Goal: Task Accomplishment & Management: Manage account settings

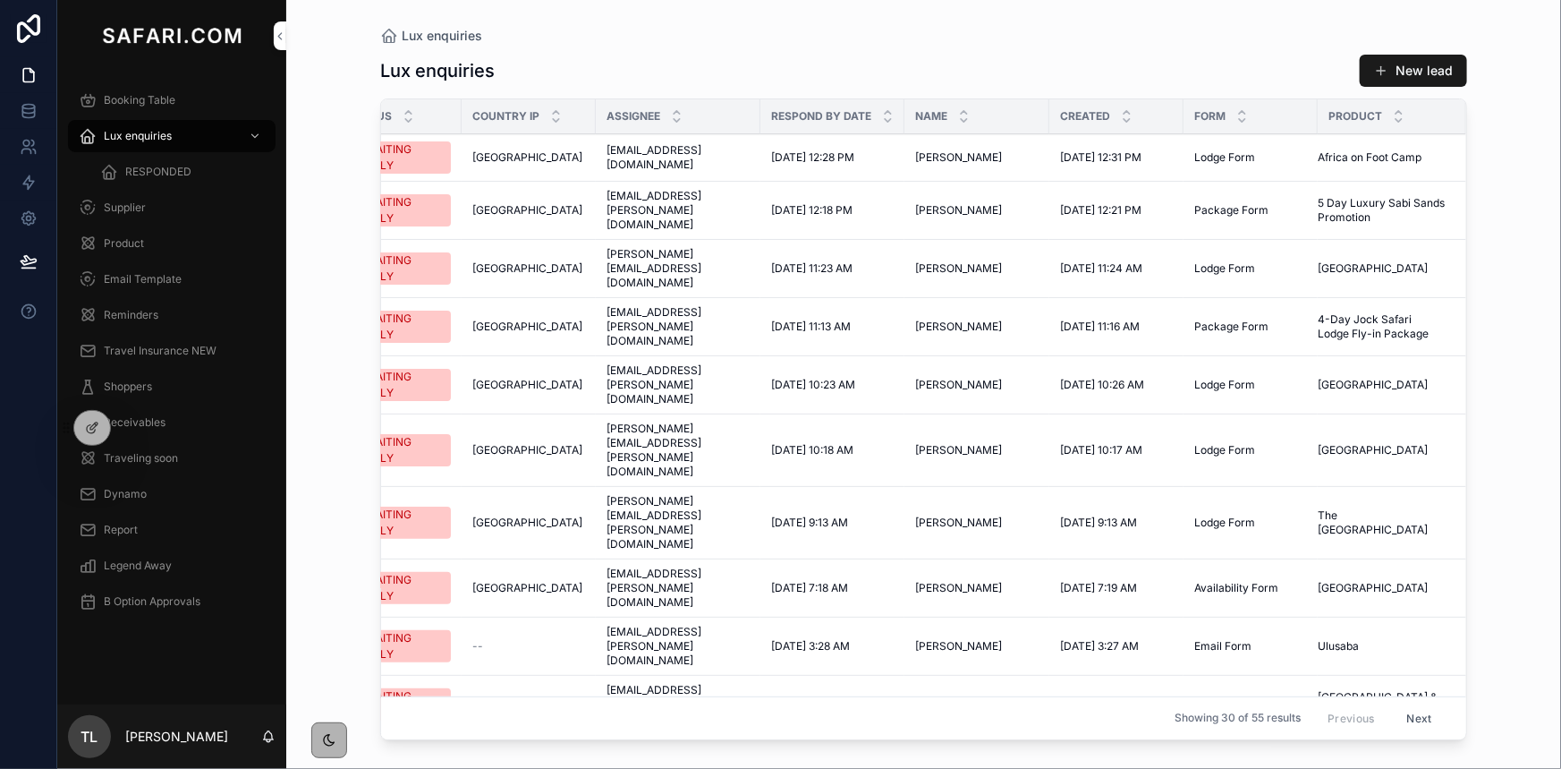
scroll to position [0, 63]
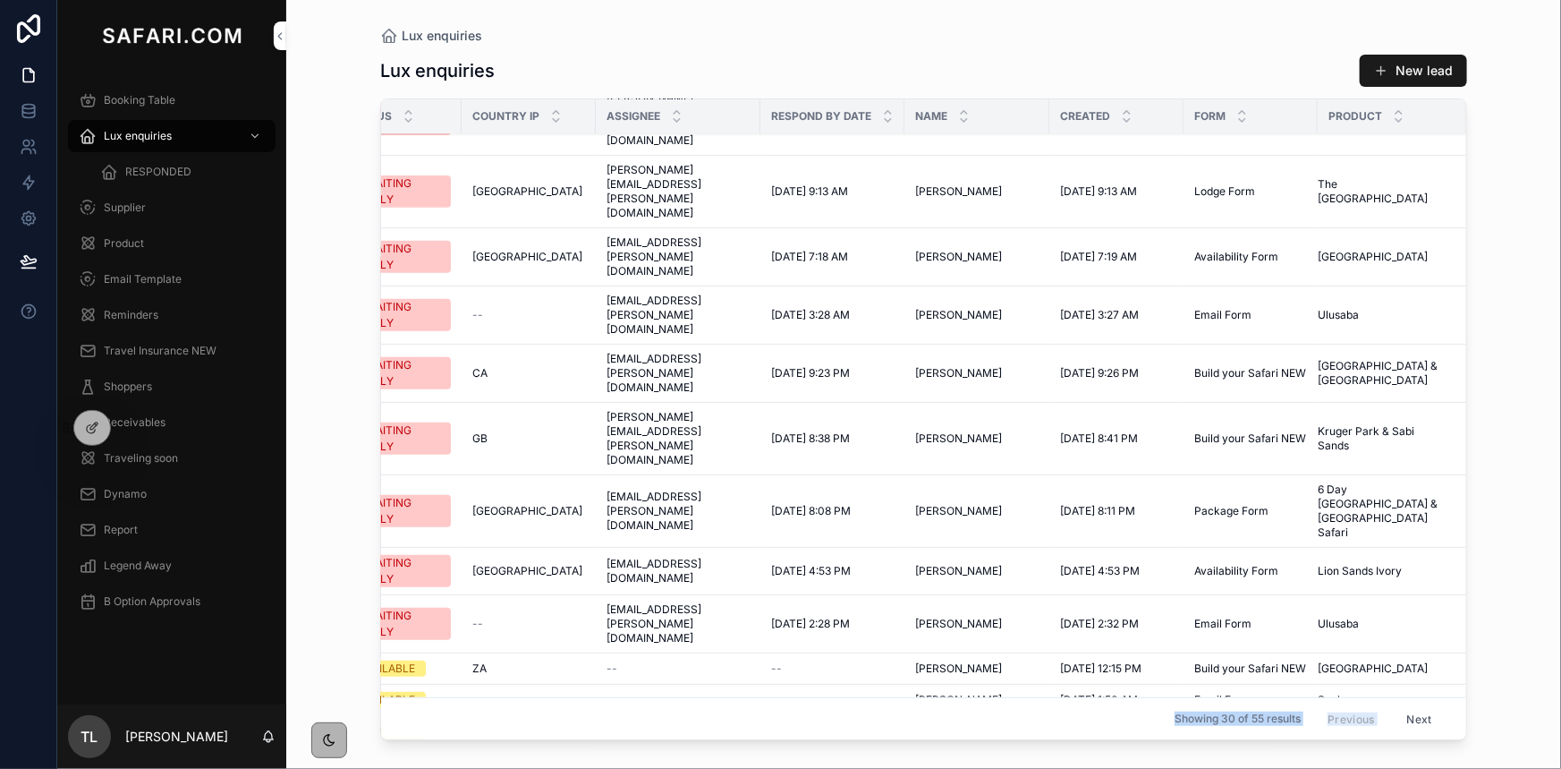
drag, startPoint x: 1325, startPoint y: 729, endPoint x: 1216, endPoint y: 734, distance: 109.2
click at [1217, 734] on div "Status Country IP Assignee Respond by date Name Created Form Product AWAITING R…" at bounding box center [923, 419] width 1085 height 640
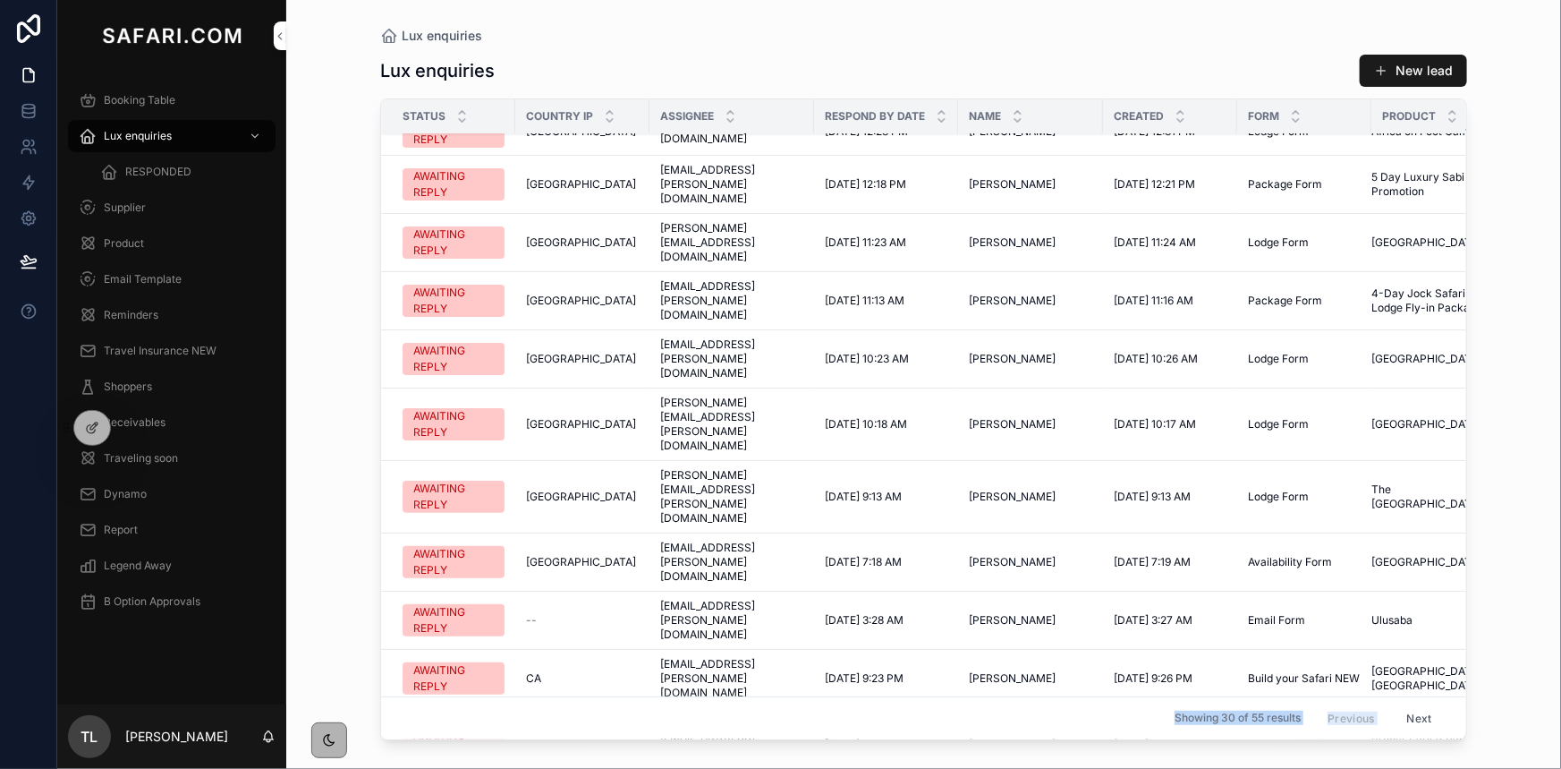
scroll to position [0, 0]
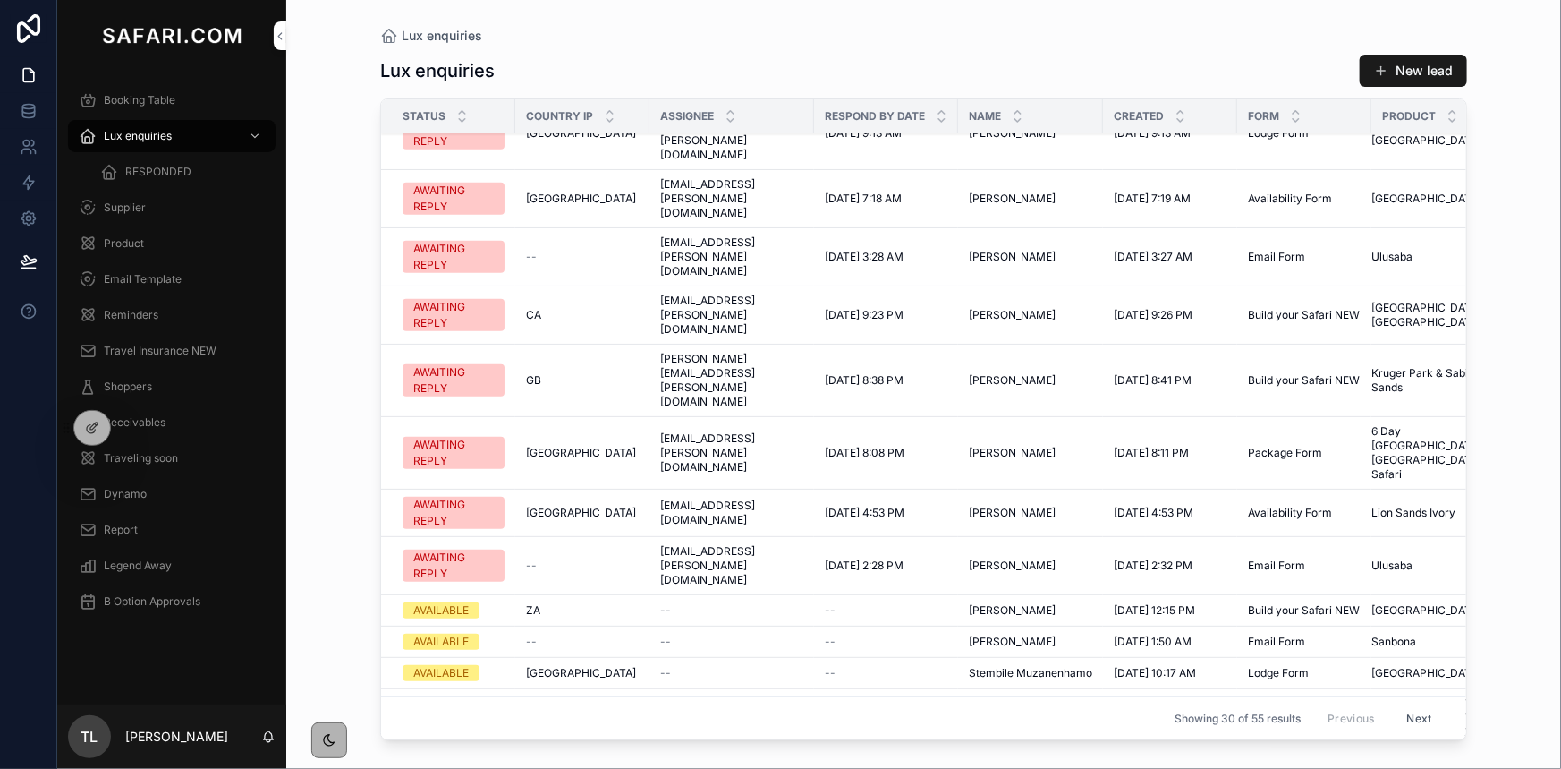
scroll to position [406, 0]
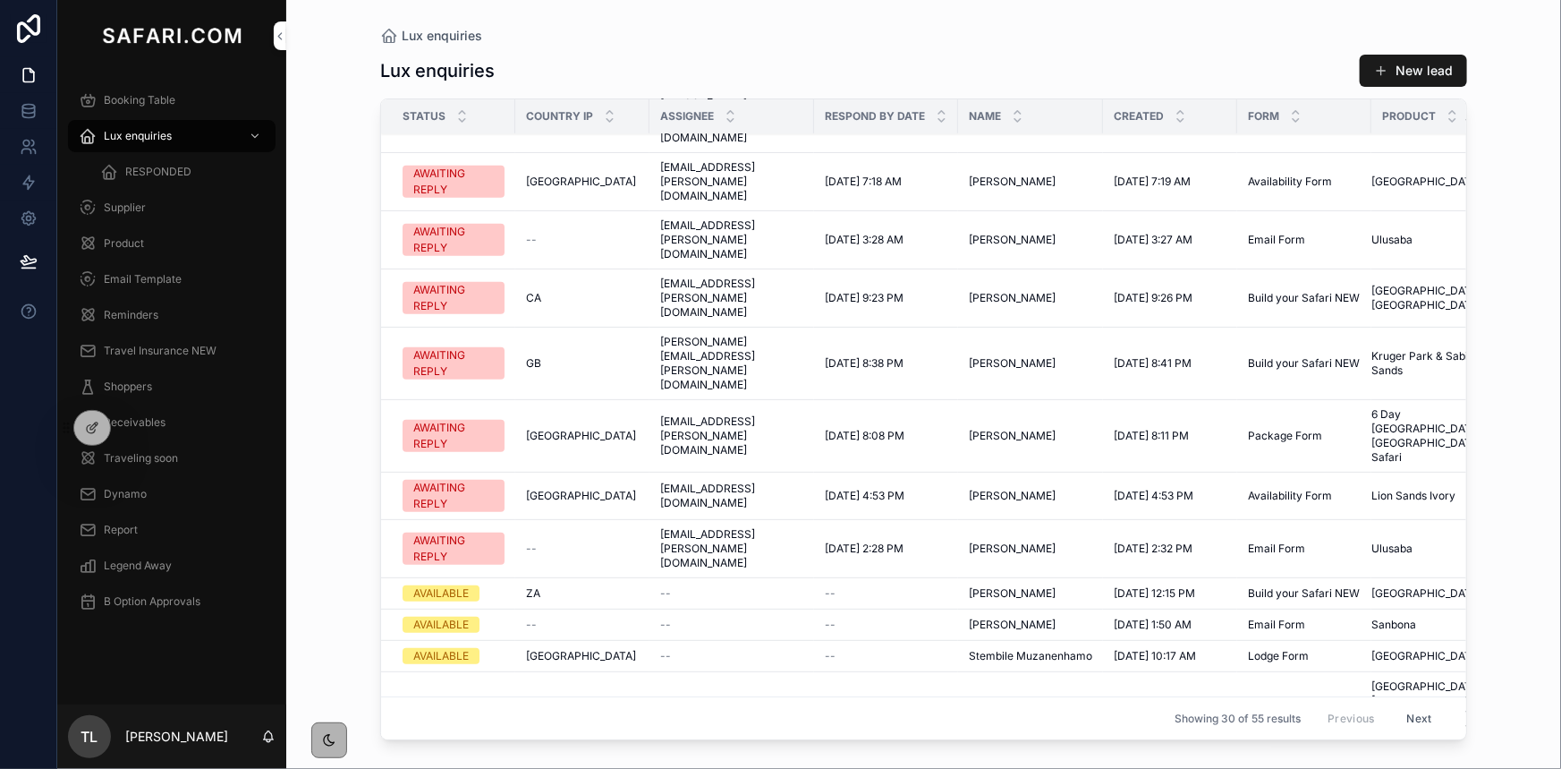
click at [153, 179] on div "RESPONDED" at bounding box center [182, 171] width 165 height 29
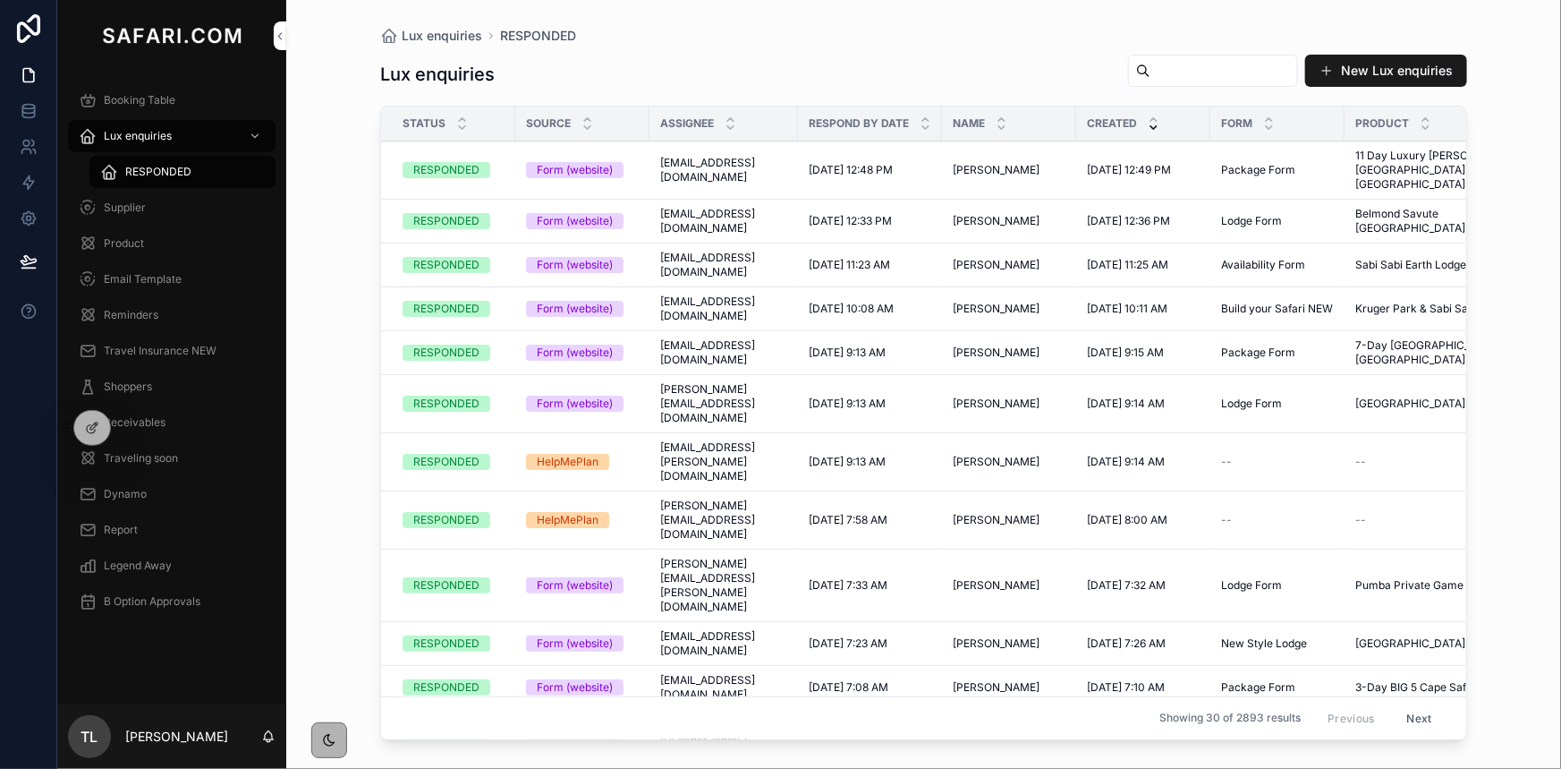
click at [1004, 163] on span "Katrina Young" at bounding box center [996, 170] width 87 height 14
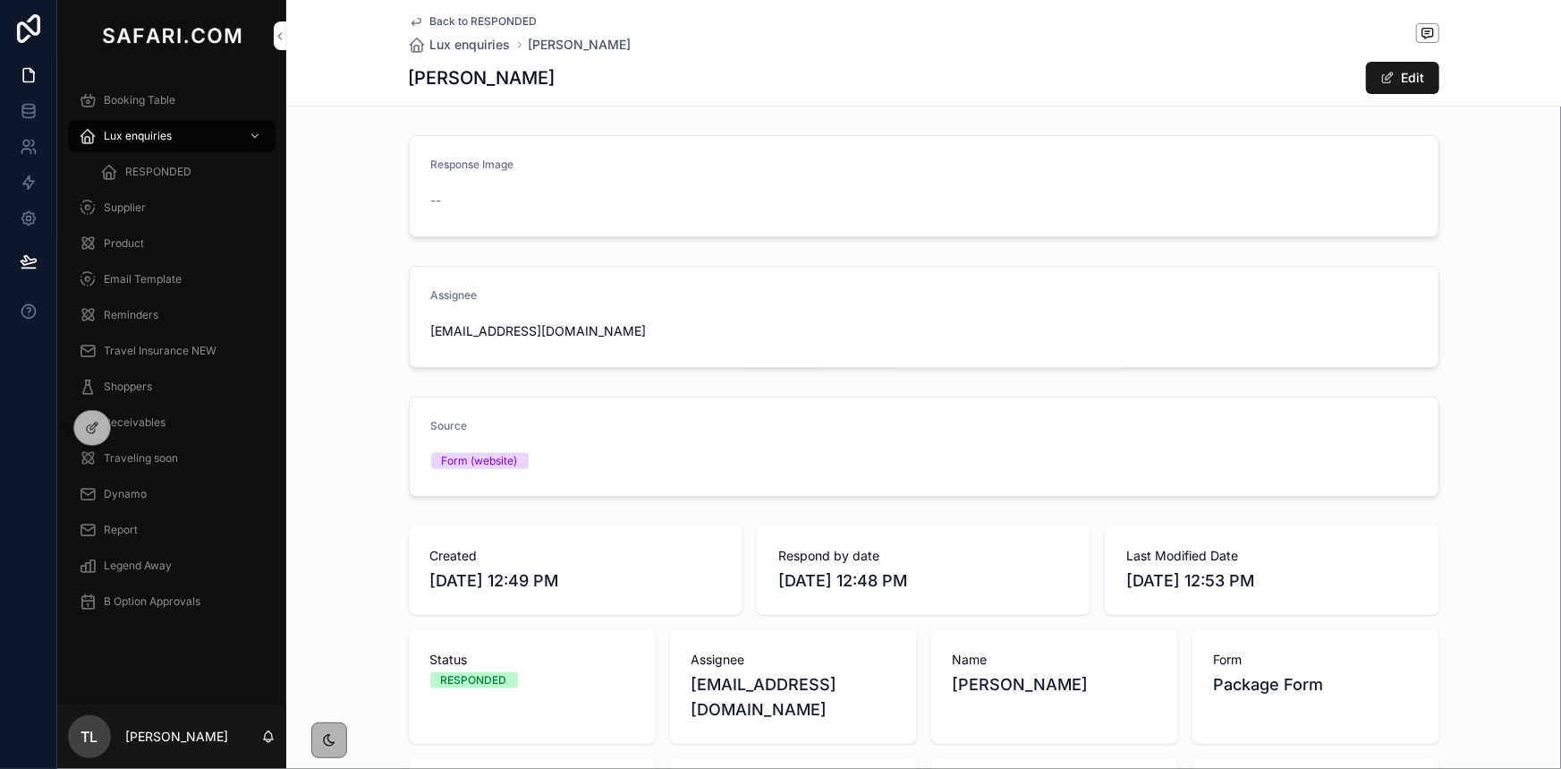
click at [421, 86] on h1 "Katrina Young" at bounding box center [482, 77] width 147 height 25
copy h1 "Katrina"
drag, startPoint x: 160, startPoint y: 168, endPoint x: 284, endPoint y: 151, distance: 124.6
click at [160, 170] on span "RESPONDED" at bounding box center [158, 172] width 66 height 14
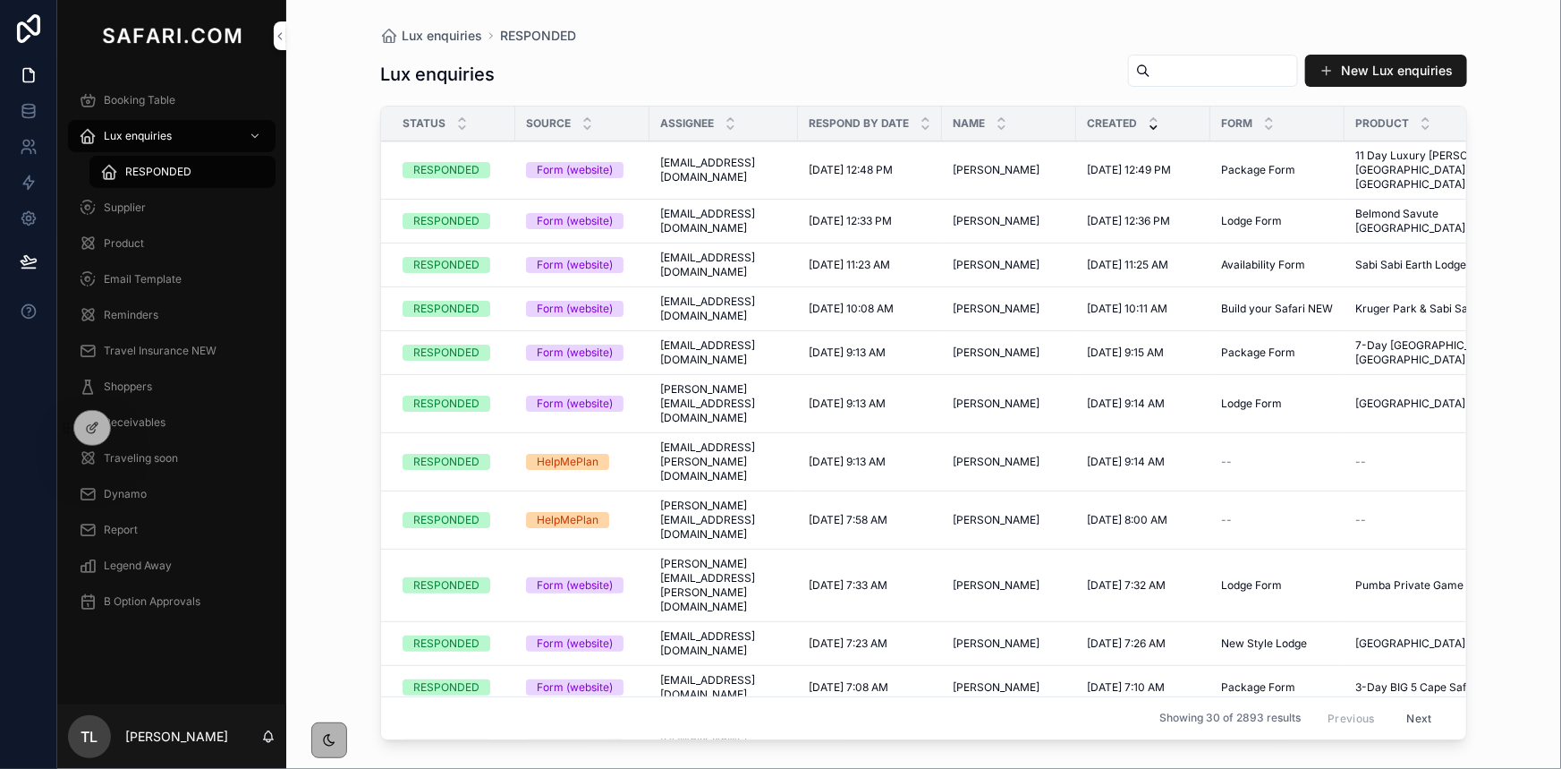
click at [1114, 81] on div "New Lux enquiries" at bounding box center [1290, 71] width 353 height 34
click at [1155, 81] on input "scrollable content" at bounding box center [1224, 70] width 147 height 25
paste input "*******"
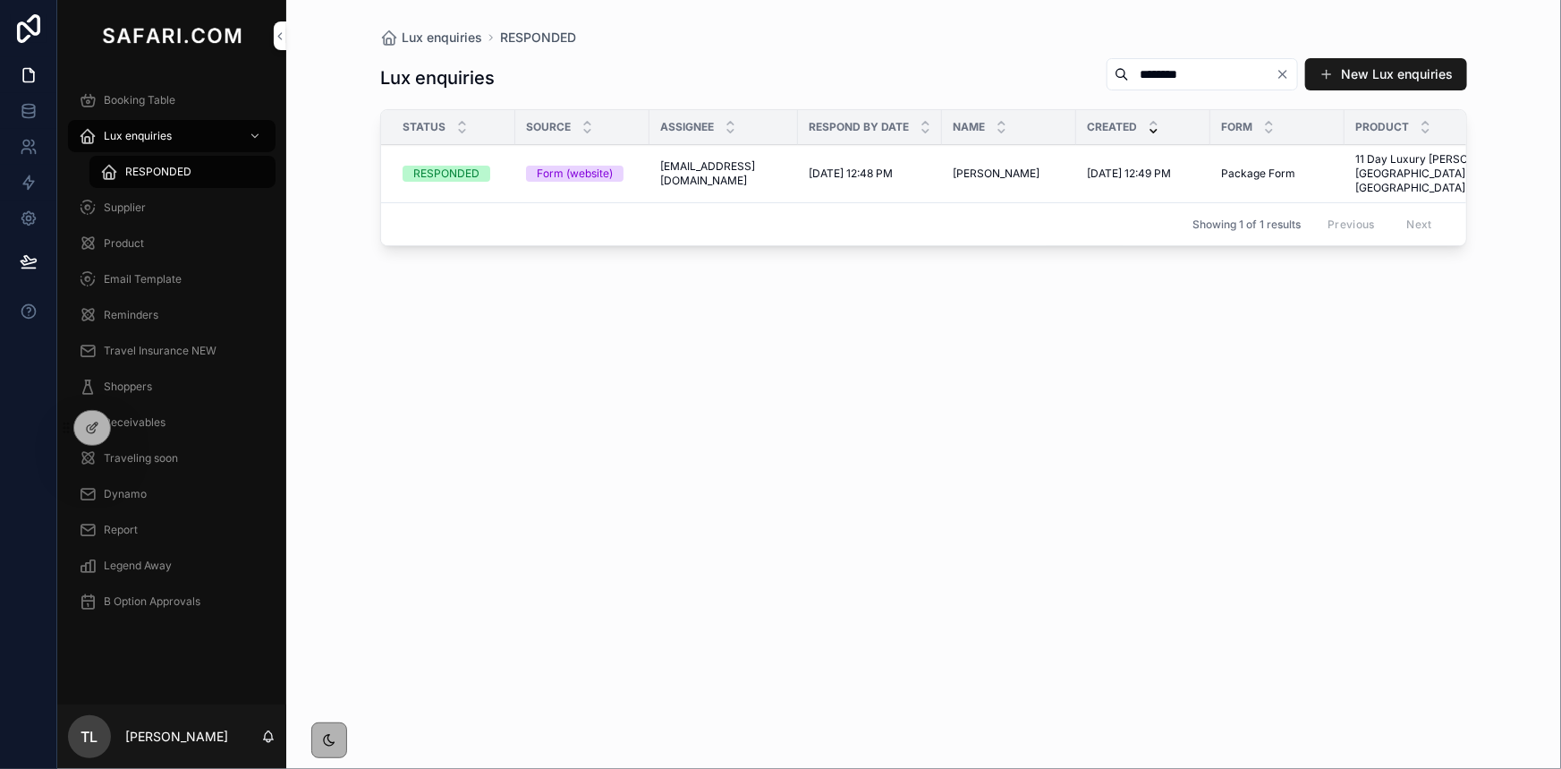
type input "*******"
click at [953, 166] on span "Katrina Young" at bounding box center [996, 173] width 87 height 14
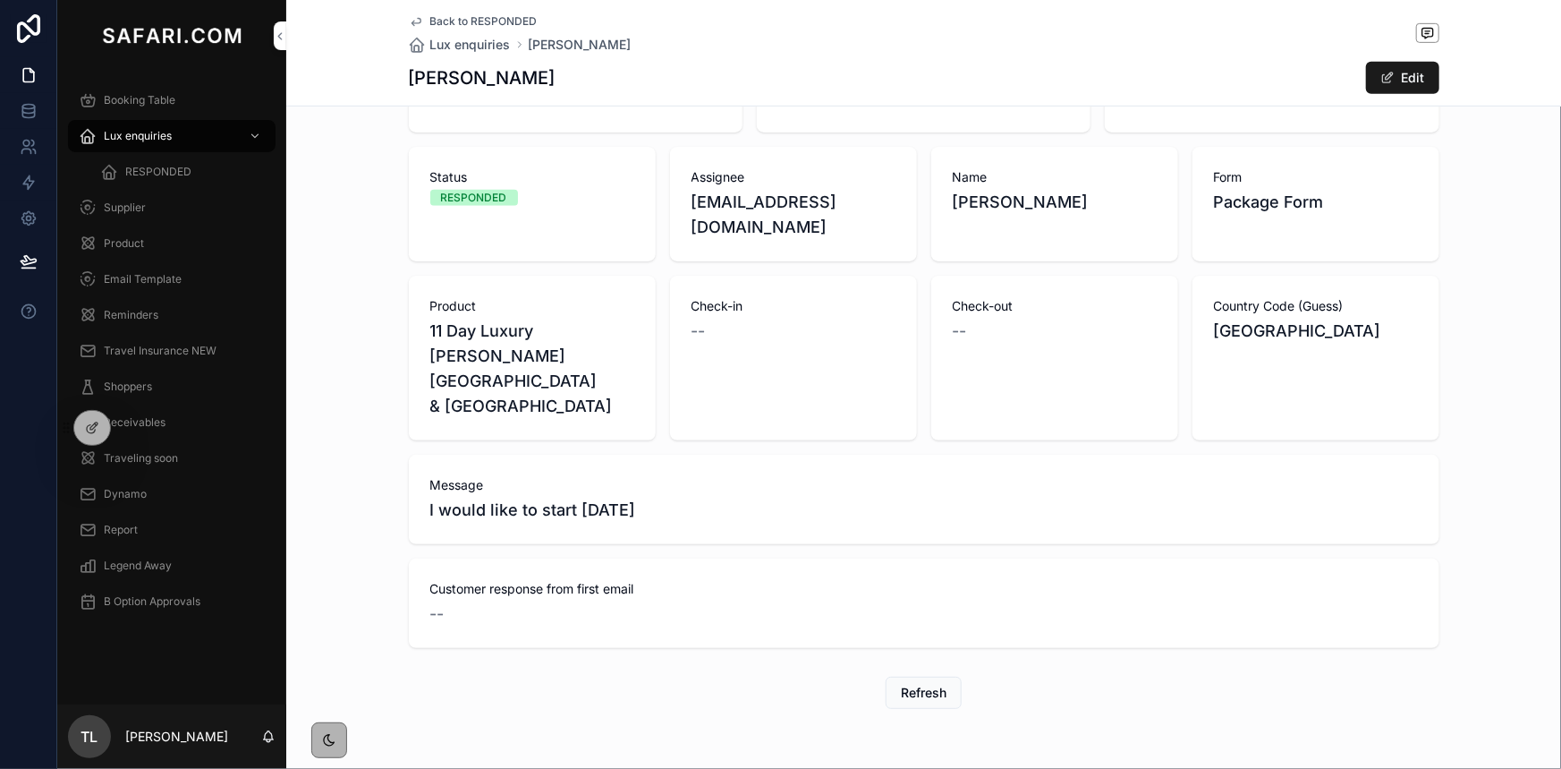
scroll to position [492, 0]
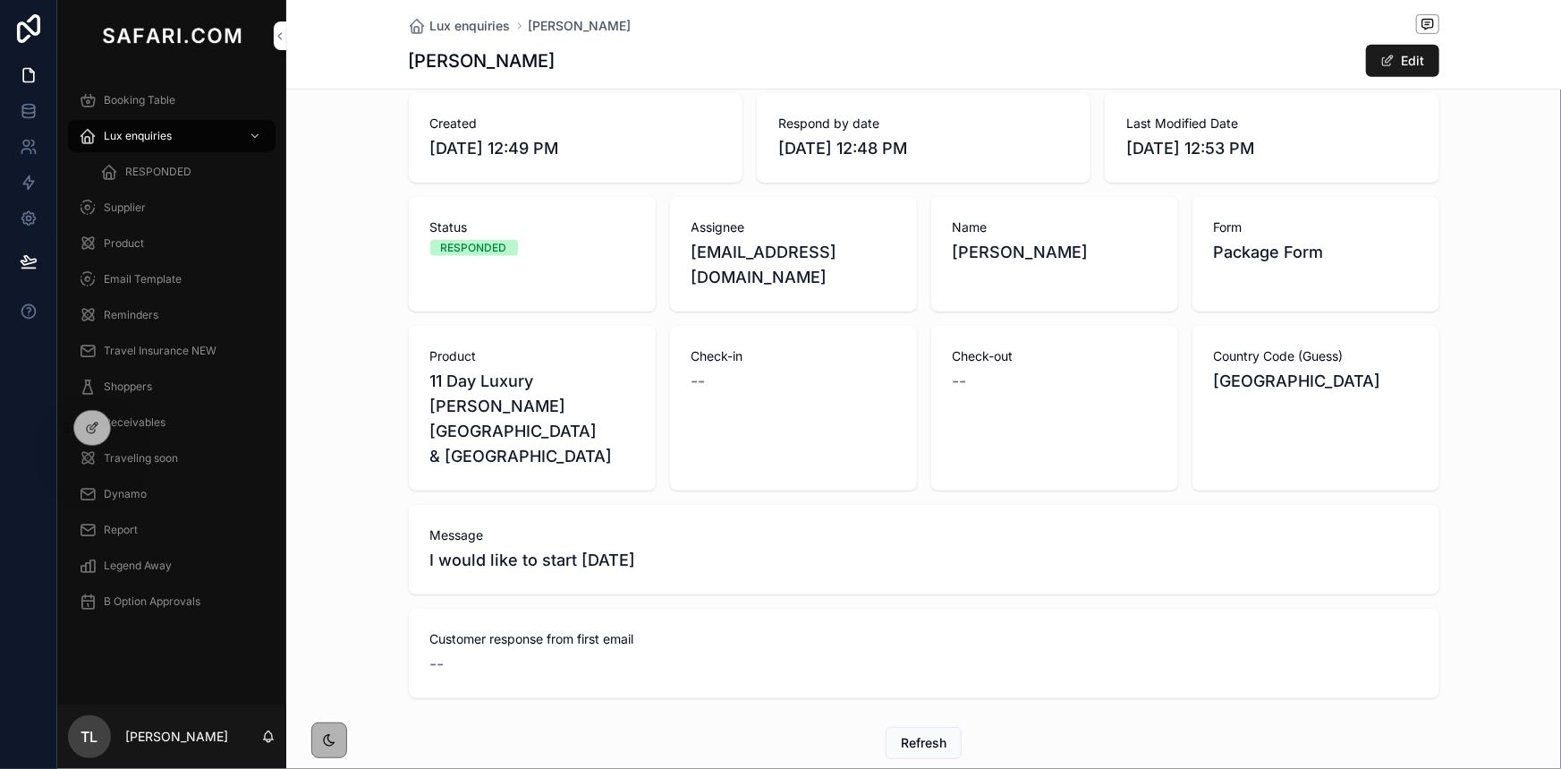
scroll to position [476, 0]
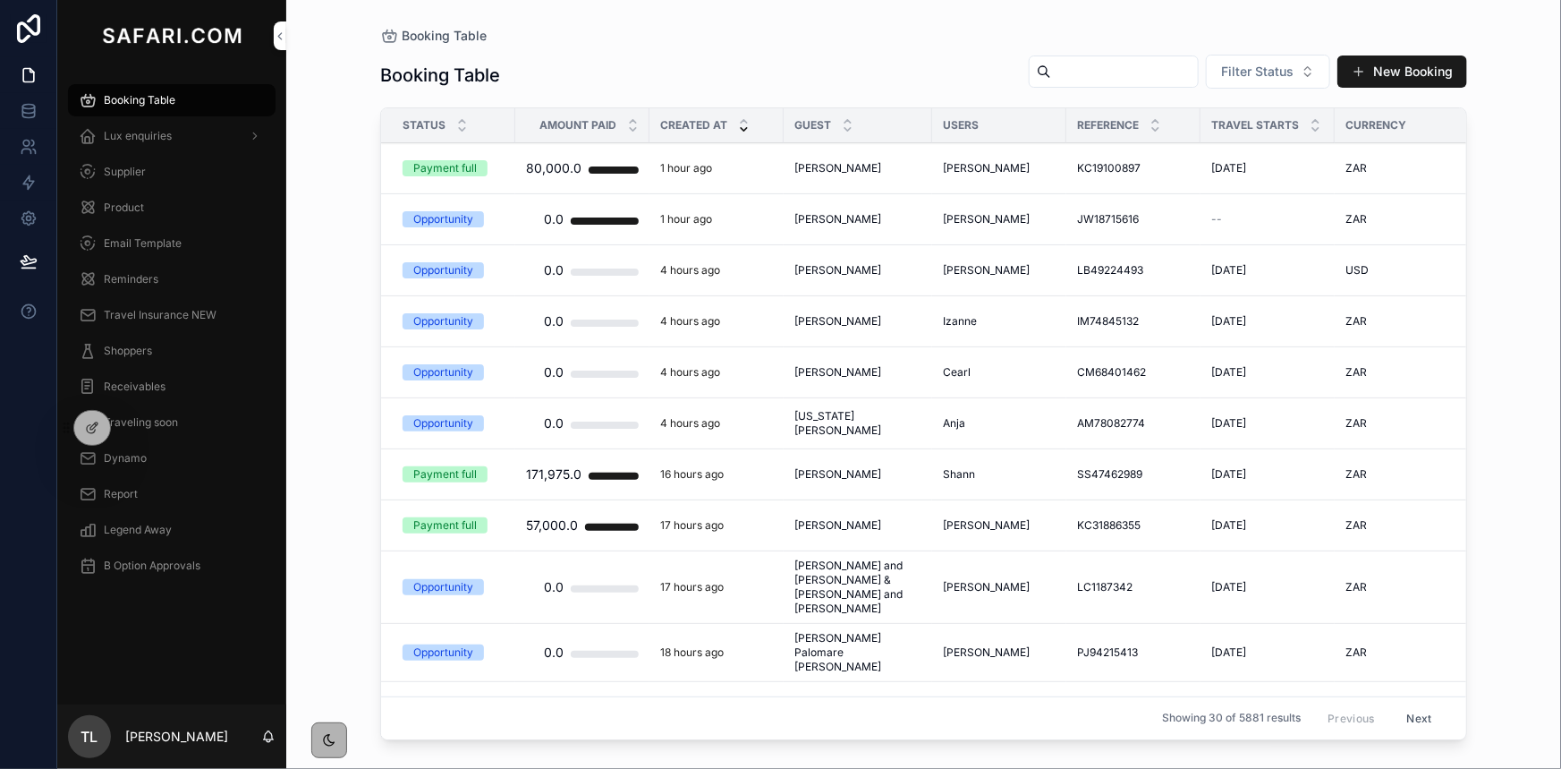
click at [1091, 81] on input "scrollable content" at bounding box center [1124, 71] width 147 height 25
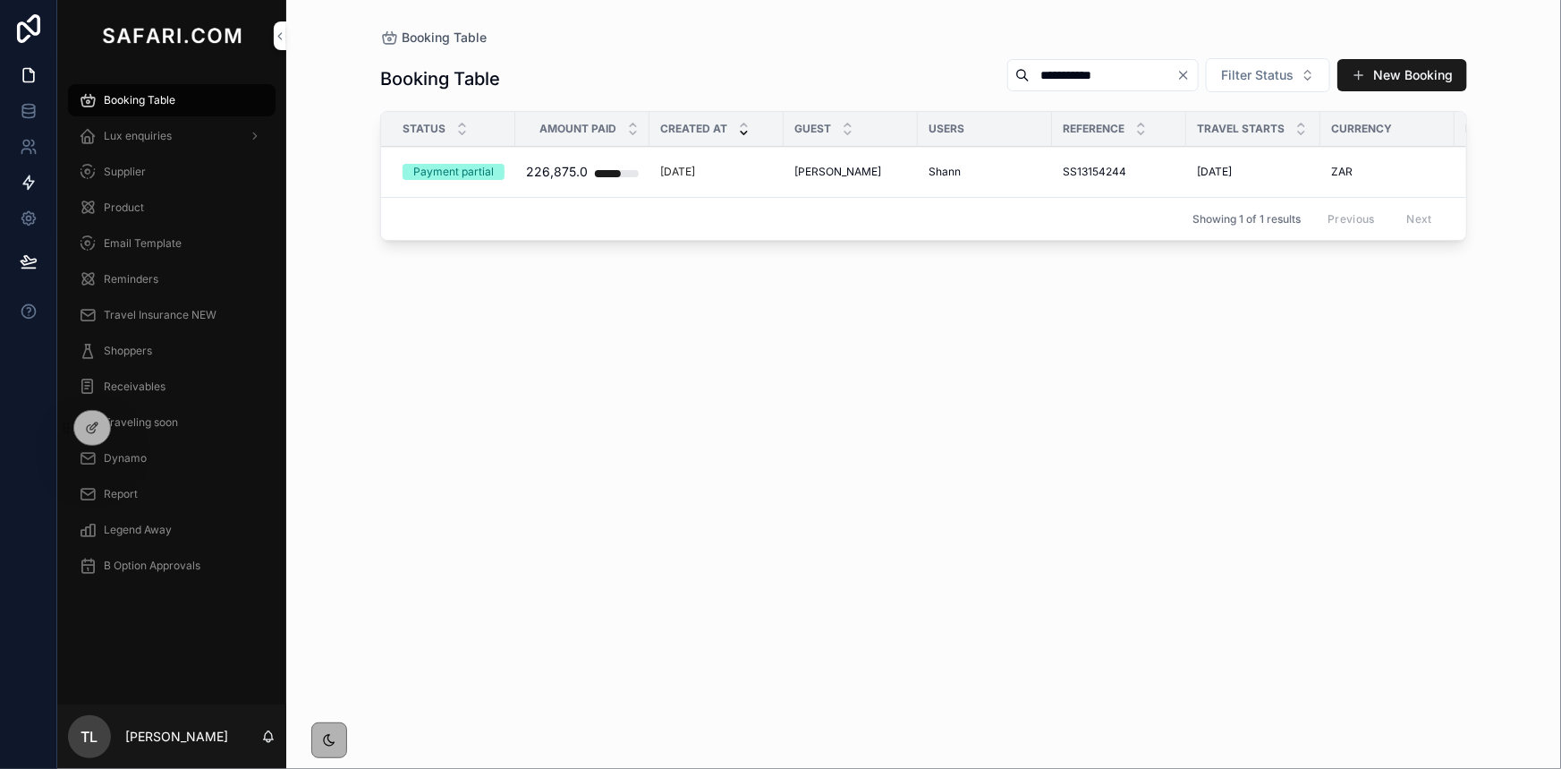
type input "**********"
click at [174, 135] on div "Lux enquiries" at bounding box center [172, 136] width 186 height 29
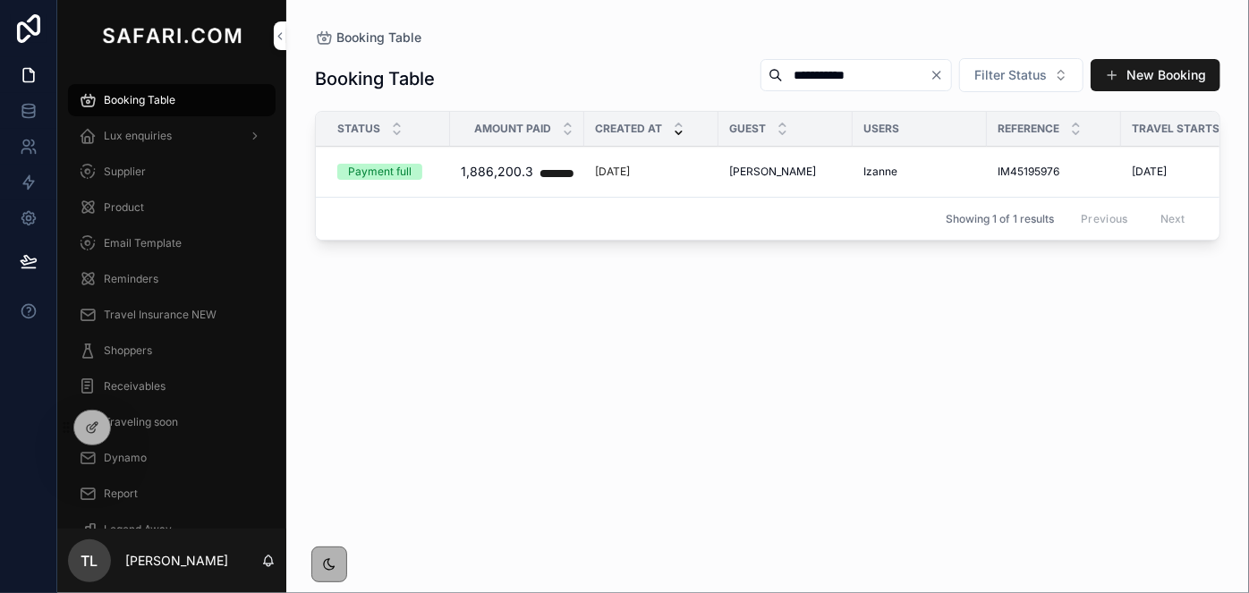
type input "**********"
click at [781, 174] on span "[PERSON_NAME]" at bounding box center [772, 172] width 87 height 14
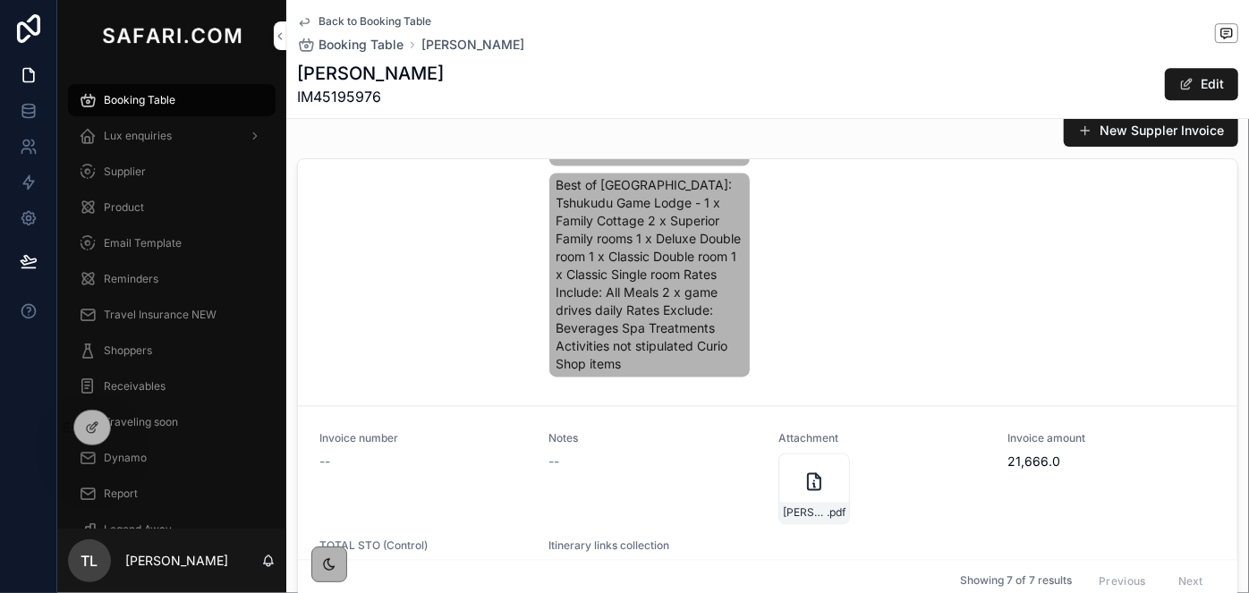
scroll to position [1870, 0]
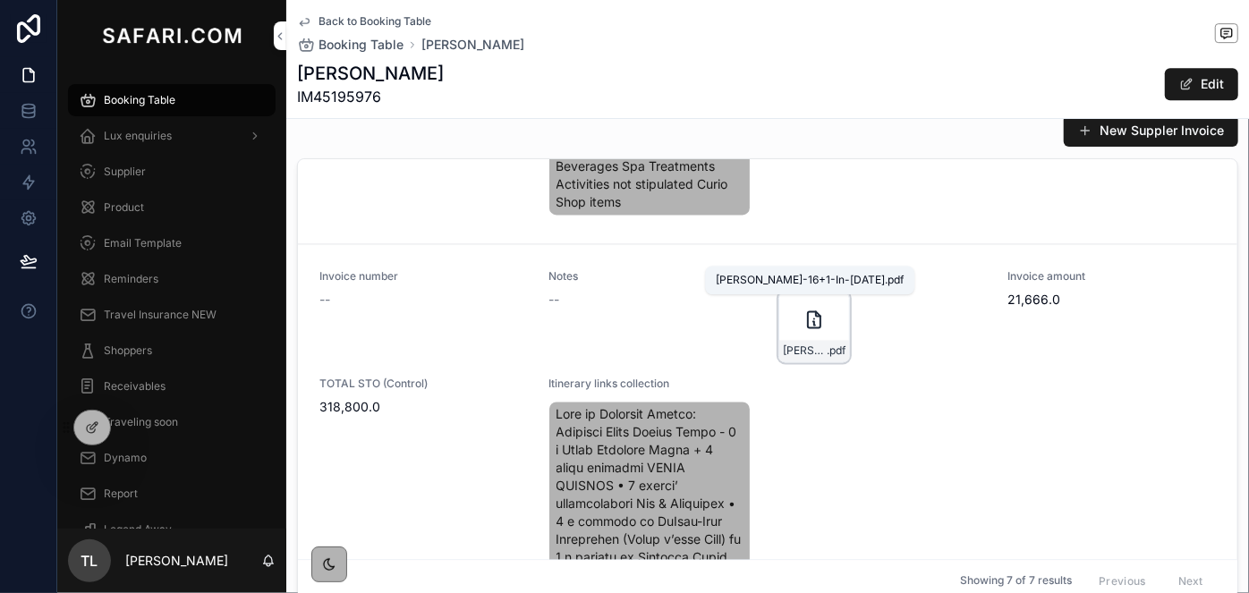
click at [783, 344] on span "[PERSON_NAME]-16+1-In-[DATE]" at bounding box center [805, 351] width 44 height 14
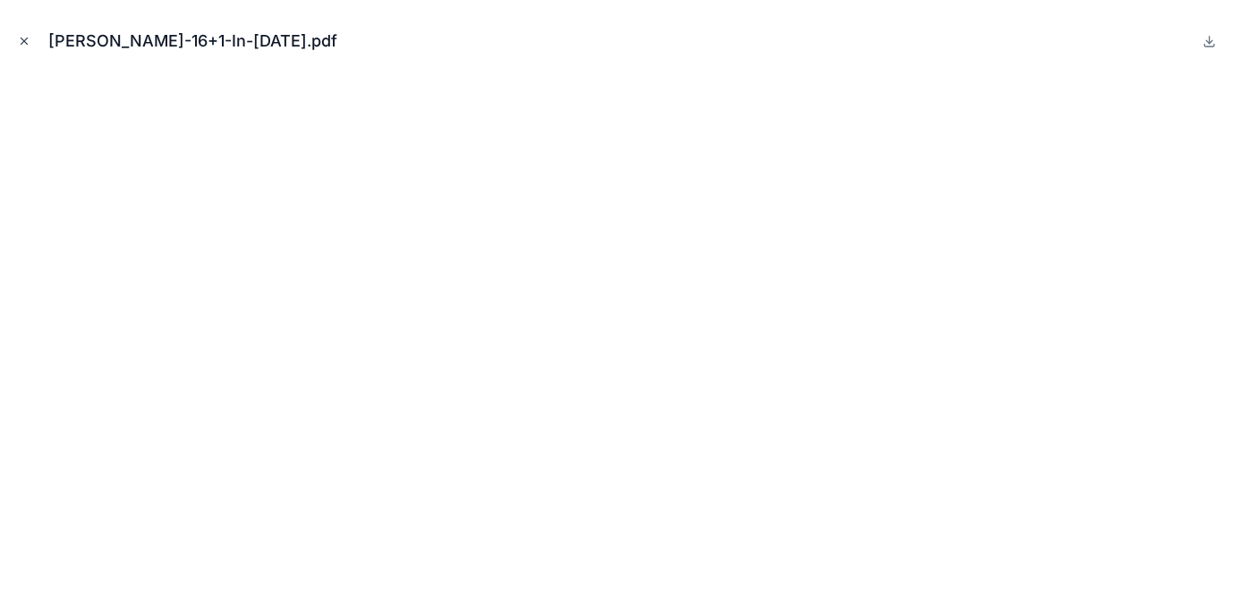
click at [30, 40] on icon "Close modal" at bounding box center [24, 41] width 13 height 13
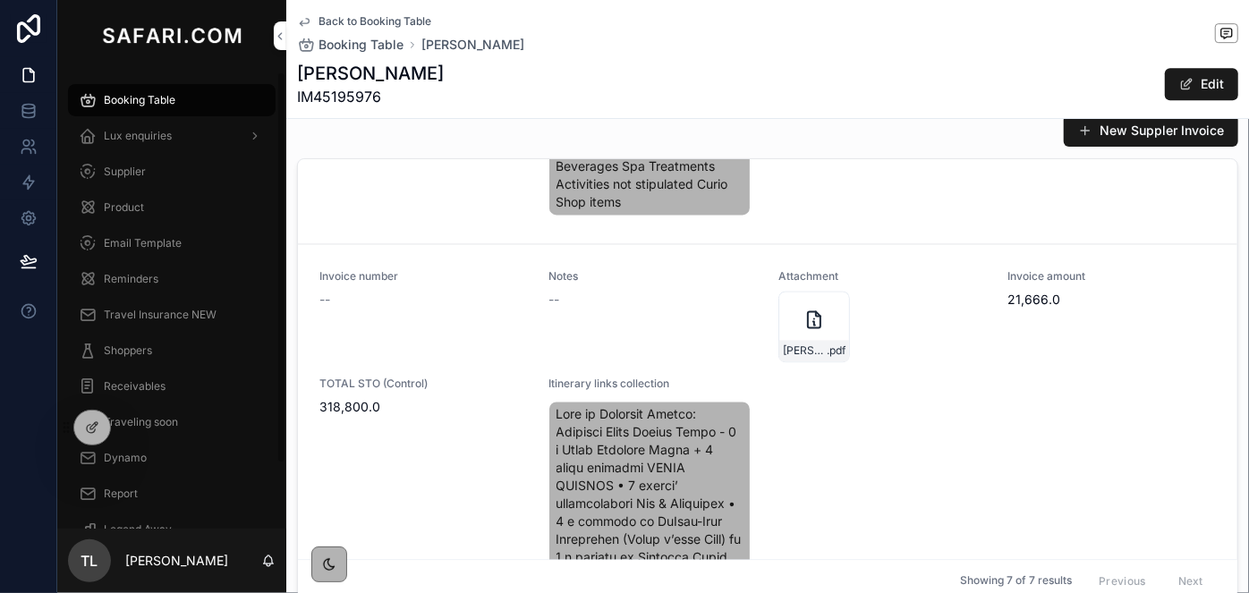
click at [918, 291] on div "[PERSON_NAME]-16+1-In-[DATE] .pdf" at bounding box center [882, 327] width 208 height 72
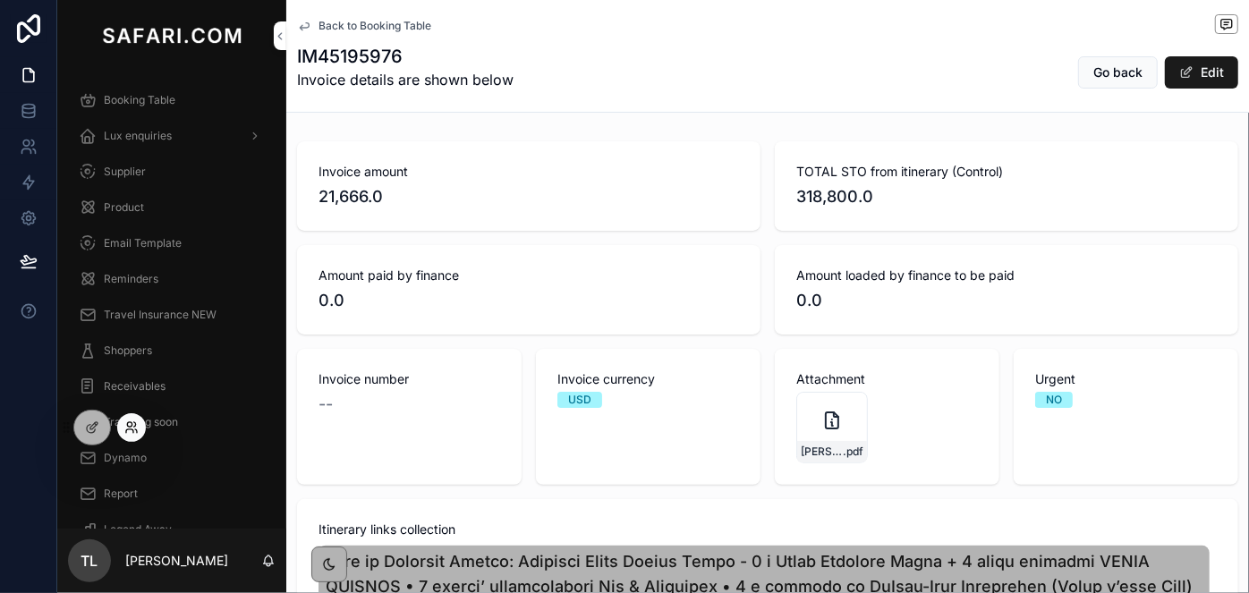
click at [137, 429] on icon at bounding box center [131, 428] width 14 height 14
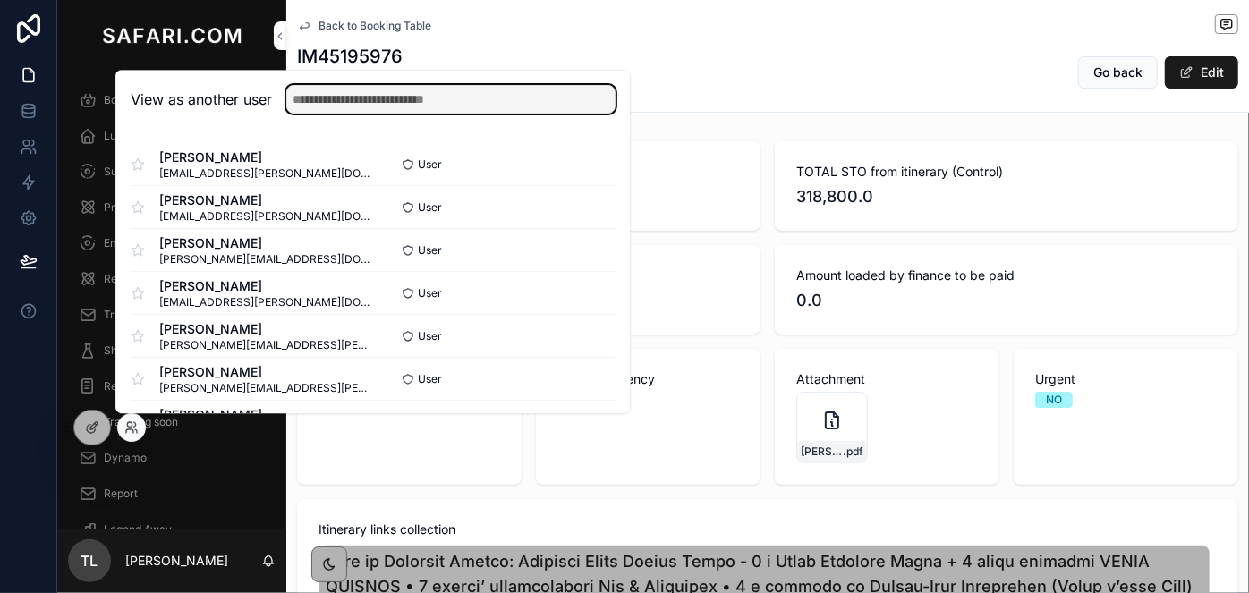
click at [377, 110] on input "text" at bounding box center [450, 99] width 329 height 29
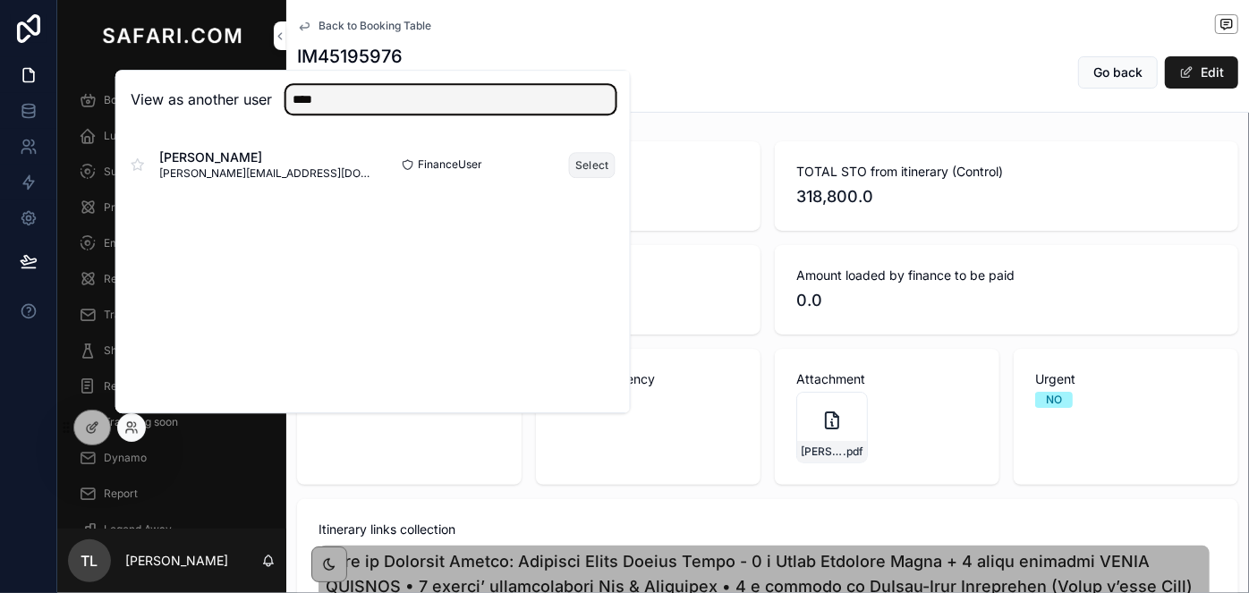
type input "****"
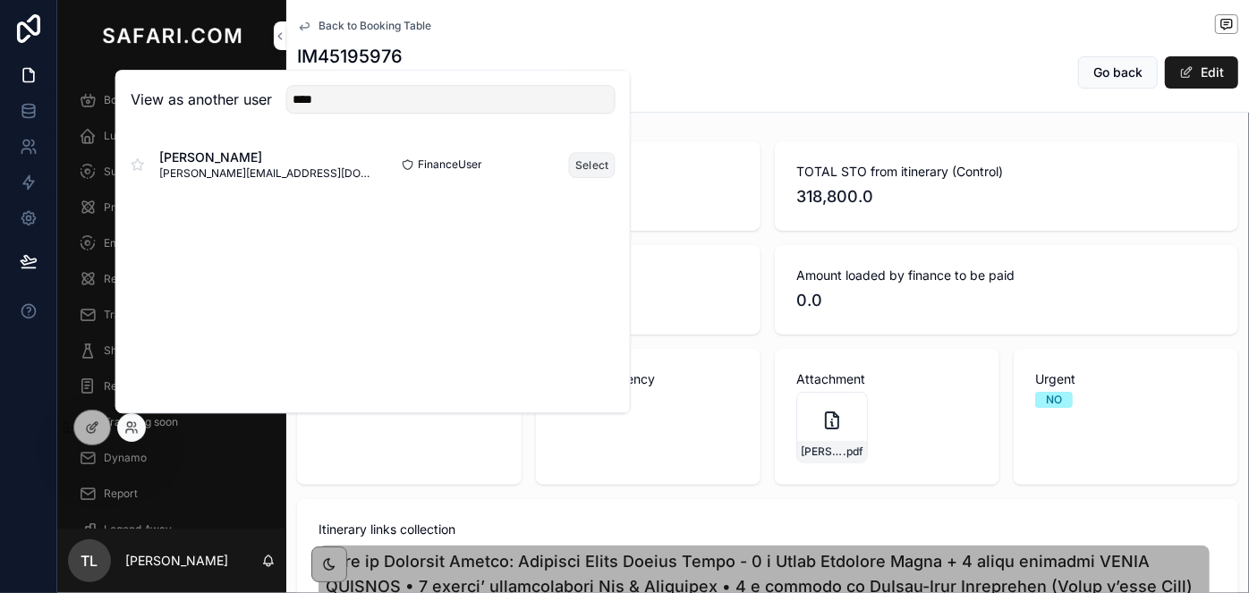
click at [594, 172] on button "Select" at bounding box center [592, 165] width 47 height 26
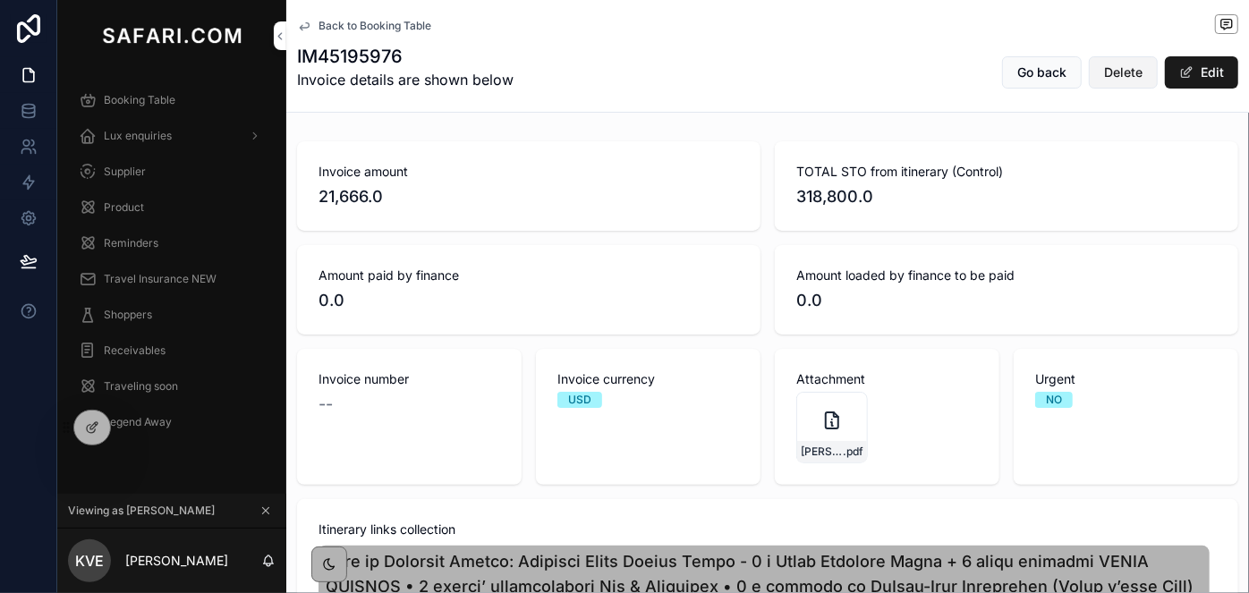
click at [1117, 78] on span "Delete" at bounding box center [1123, 73] width 38 height 18
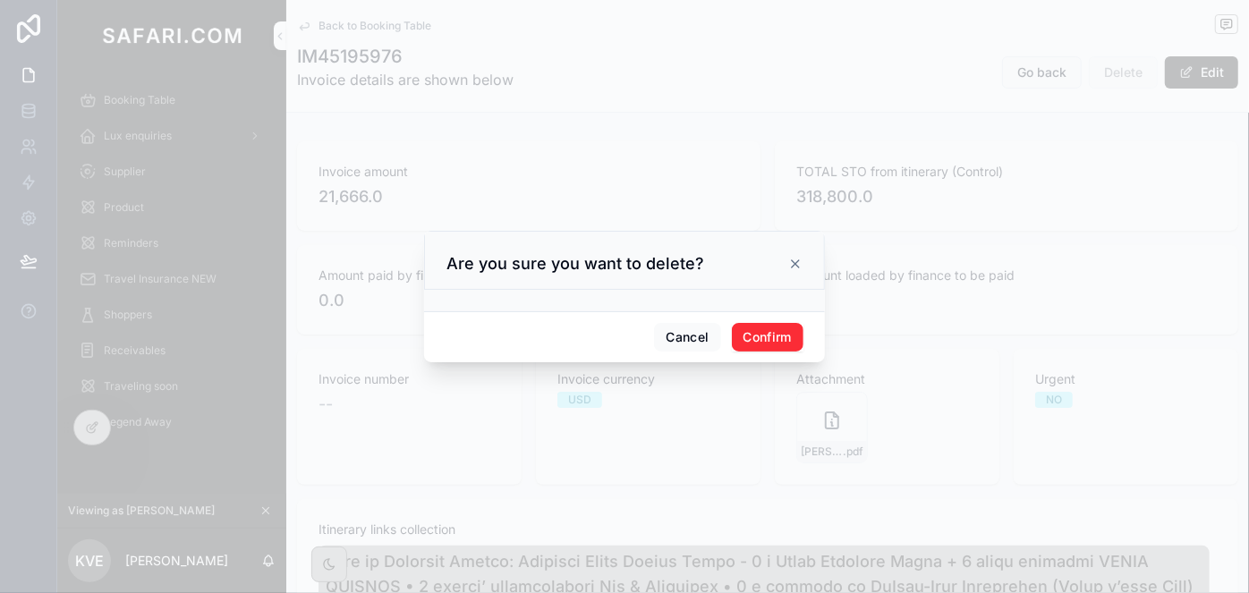
click at [778, 341] on button "Confirm" at bounding box center [768, 337] width 72 height 29
